Goal: Task Accomplishment & Management: Complete application form

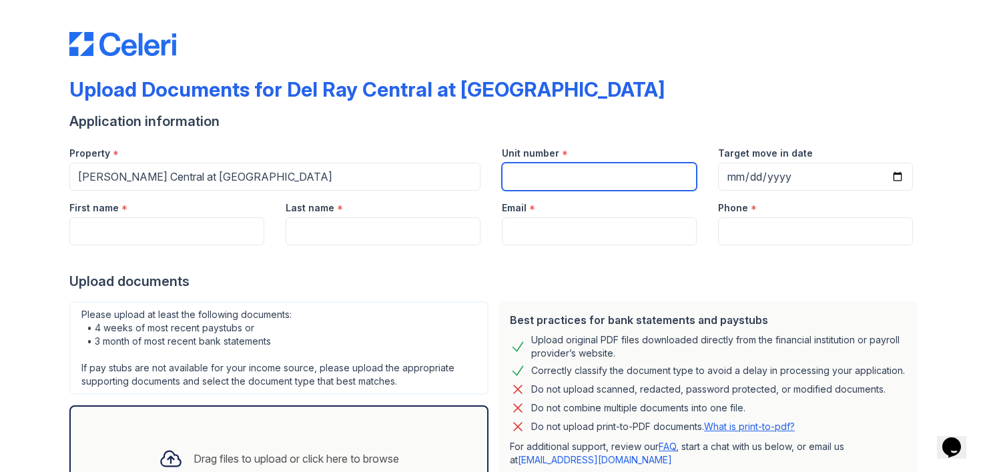
click at [535, 169] on input "Unit number" at bounding box center [599, 177] width 195 height 28
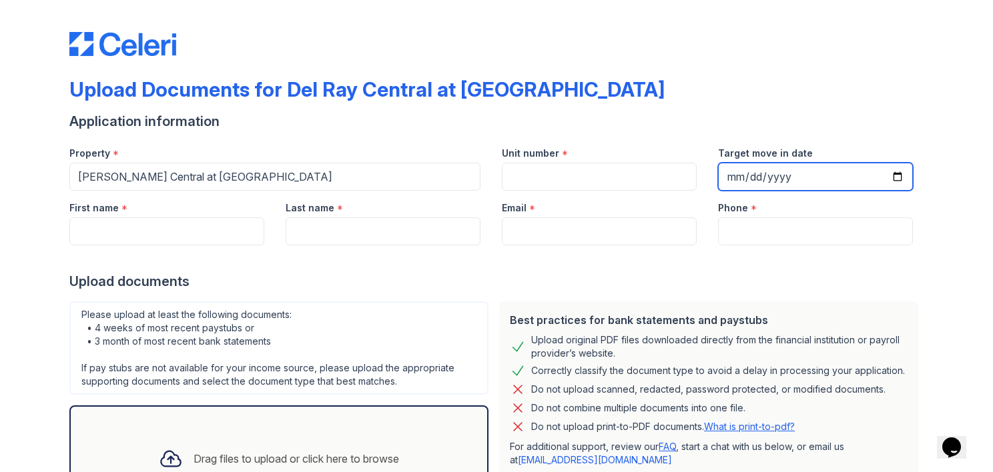
click at [776, 172] on input "Target move in date" at bounding box center [815, 177] width 195 height 28
click at [895, 176] on input "Target move in date" at bounding box center [815, 177] width 195 height 28
type input "[DATE]"
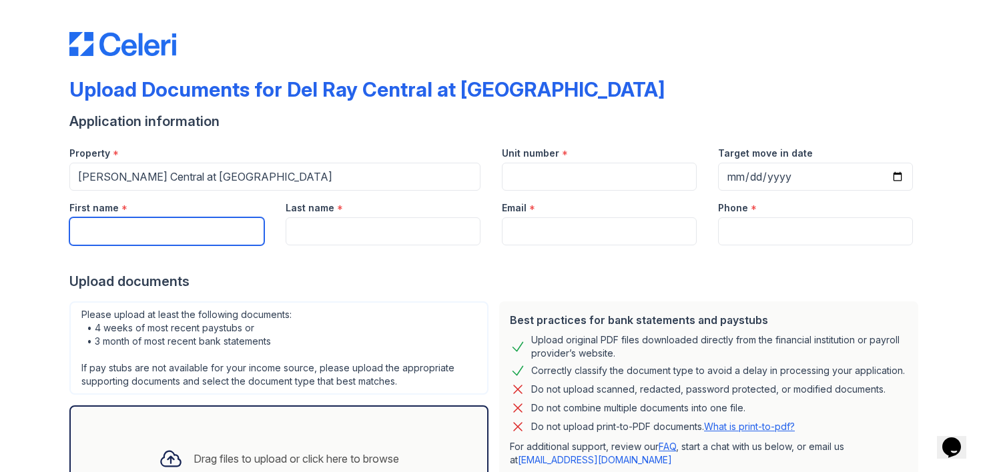
click at [176, 235] on input "First name" at bounding box center [166, 231] width 195 height 28
type input "[PERSON_NAME]"
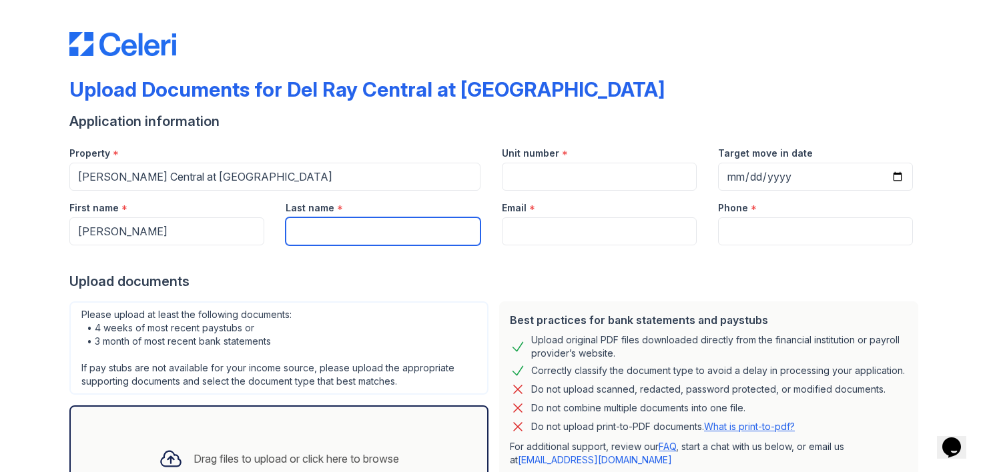
click at [355, 228] on input "Last name" at bounding box center [383, 231] width 195 height 28
type input "[PERSON_NAME]"
type input "7049189575"
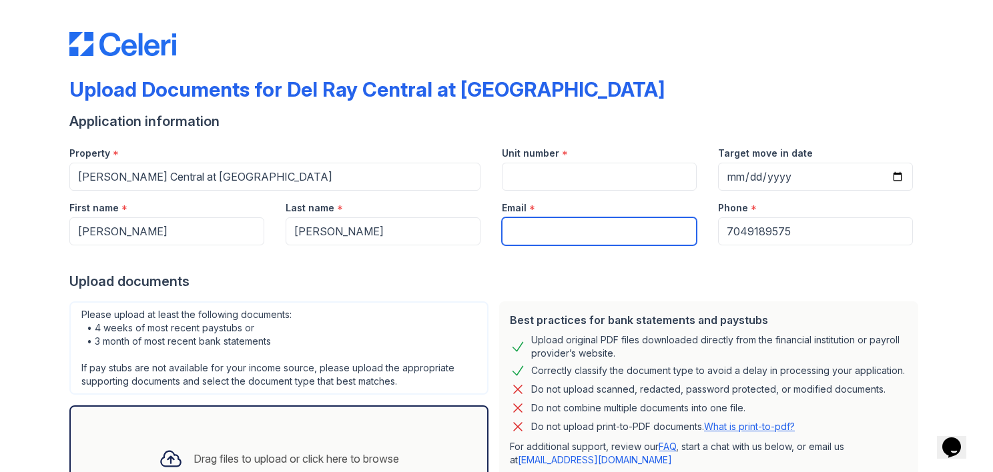
click at [598, 227] on input "Email" at bounding box center [599, 231] width 195 height 28
type input "[EMAIL_ADDRESS][DOMAIN_NAME]"
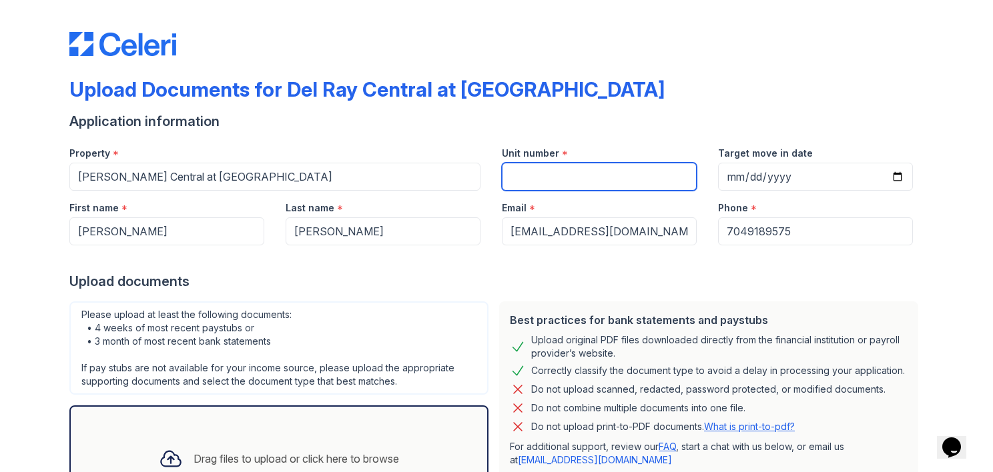
click at [524, 177] on input "Unit number" at bounding box center [599, 177] width 195 height 28
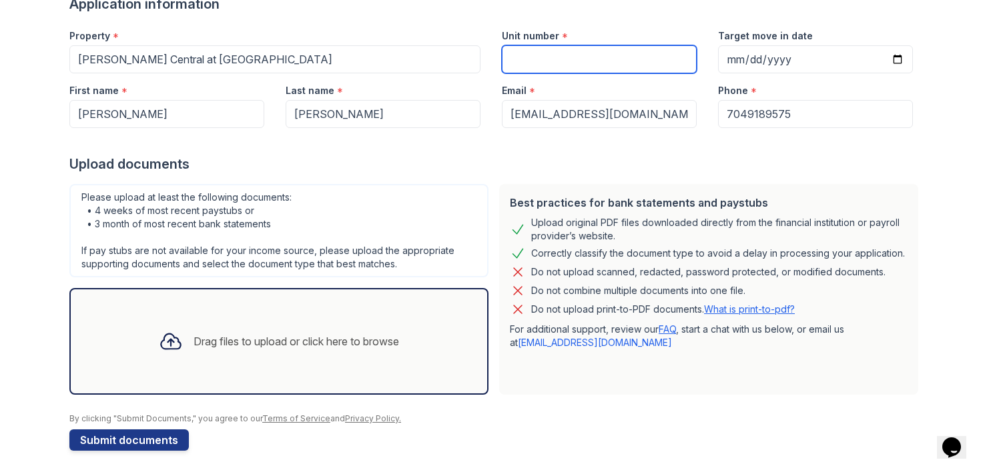
scroll to position [122, 0]
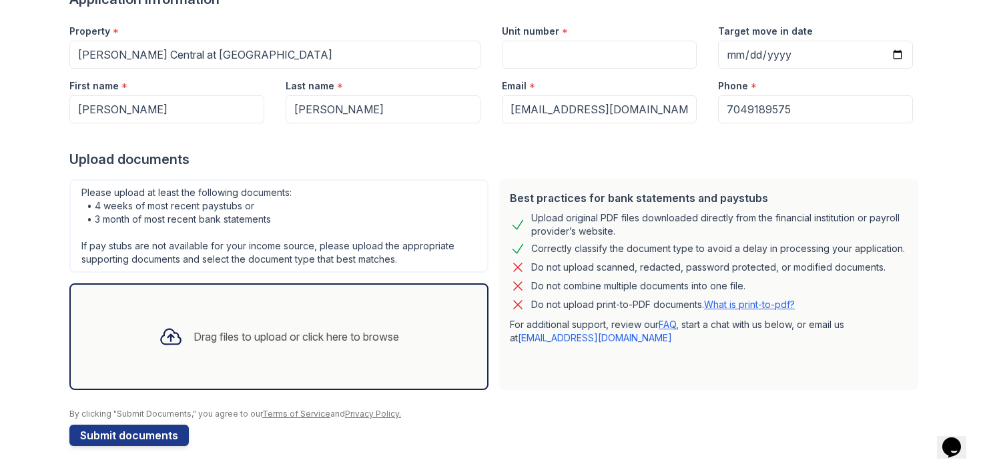
click at [263, 339] on div "Drag files to upload or click here to browse" at bounding box center [295, 337] width 205 height 16
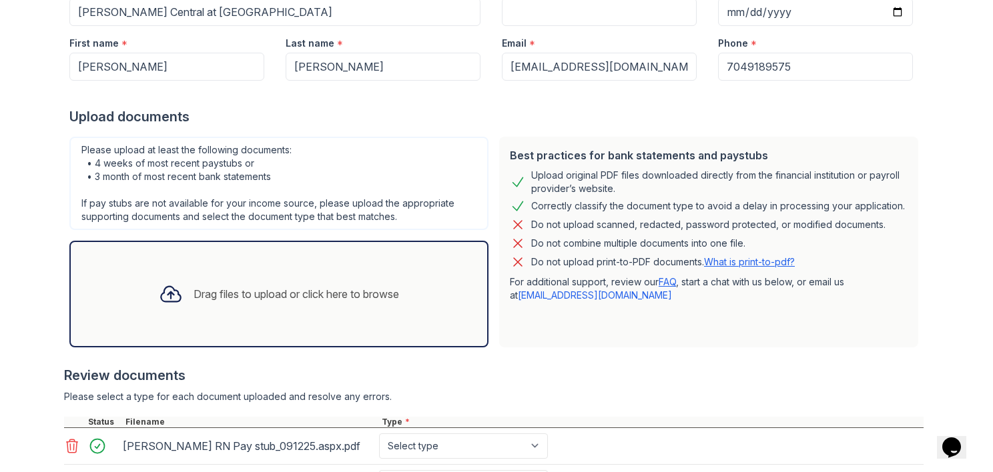
scroll to position [55, 0]
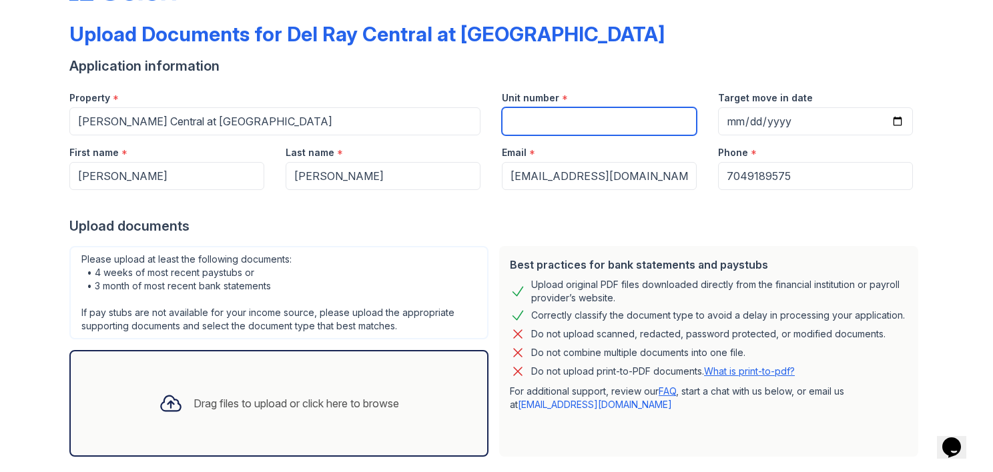
click at [574, 117] on input "Unit number" at bounding box center [599, 121] width 195 height 28
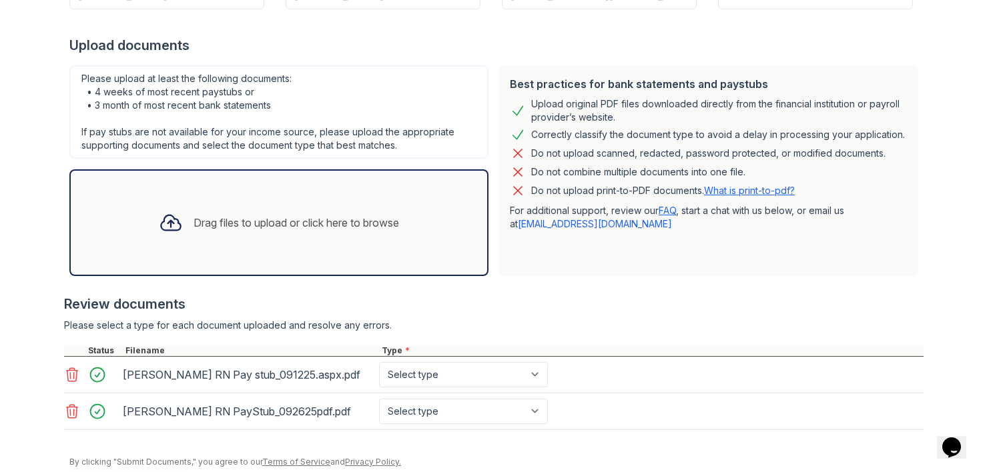
scroll to position [283, 0]
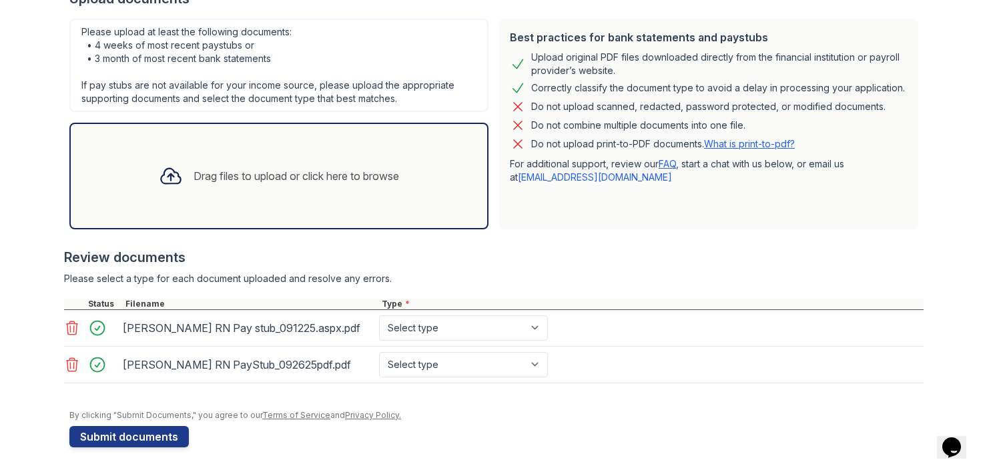
type input "S 125"
click at [532, 323] on select "Select type Paystub Bank Statement Offer Letter Tax Documents Benefit Award Let…" at bounding box center [463, 328] width 169 height 25
select select "paystub"
click at [379, 316] on select "Select type Paystub Bank Statement Offer Letter Tax Documents Benefit Award Let…" at bounding box center [463, 328] width 169 height 25
click at [536, 360] on select "Select type Paystub Bank Statement Offer Letter Tax Documents Benefit Award Let…" at bounding box center [463, 364] width 169 height 25
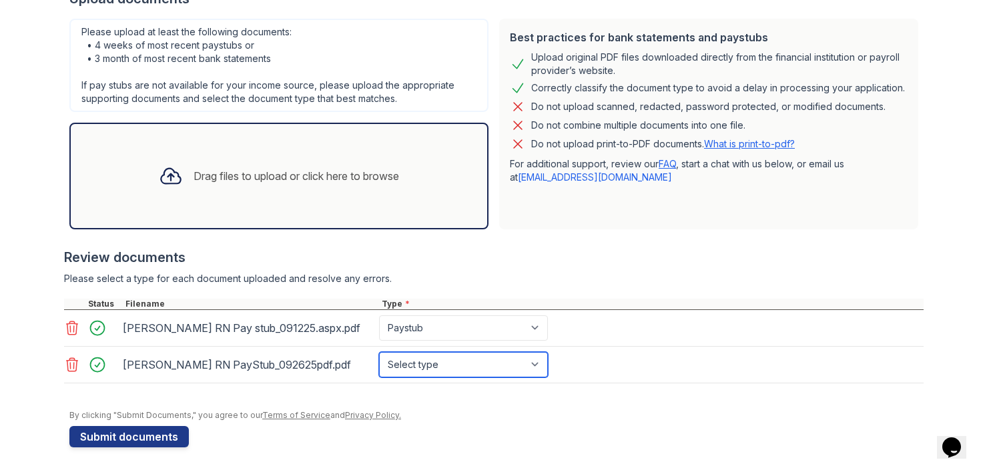
select select "paystub"
click at [379, 352] on select "Select type Paystub Bank Statement Offer Letter Tax Documents Benefit Award Let…" at bounding box center [463, 364] width 169 height 25
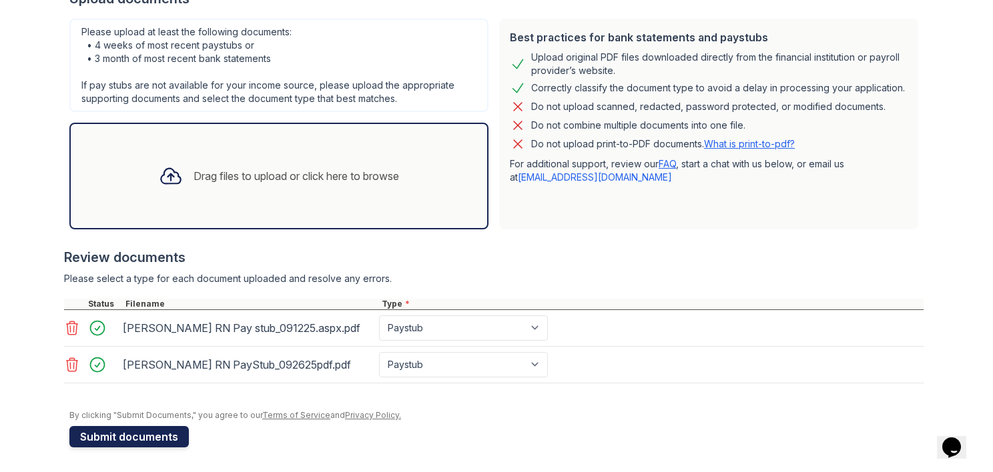
click at [131, 437] on button "Submit documents" at bounding box center [128, 436] width 119 height 21
